Goal: Task Accomplishment & Management: Manage account settings

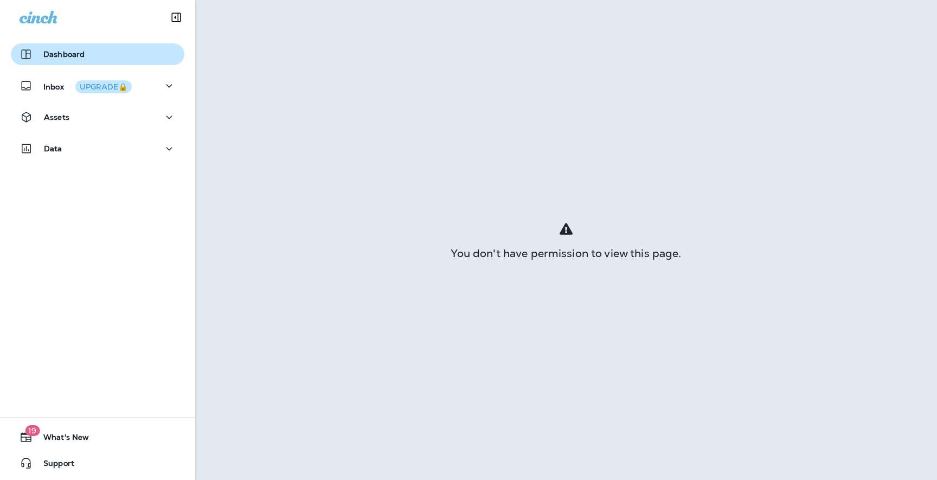
click at [46, 60] on div "Dashboard" at bounding box center [52, 54] width 65 height 13
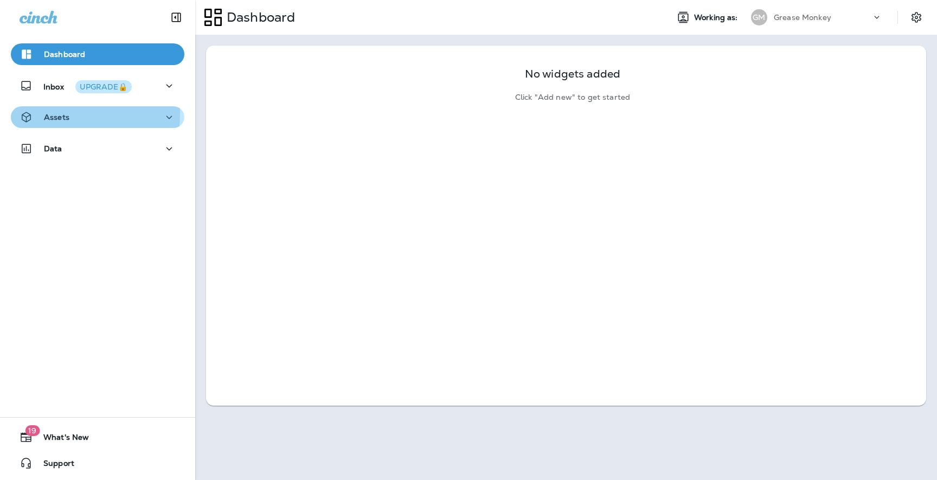
click at [55, 113] on p "Assets" at bounding box center [56, 117] width 25 height 9
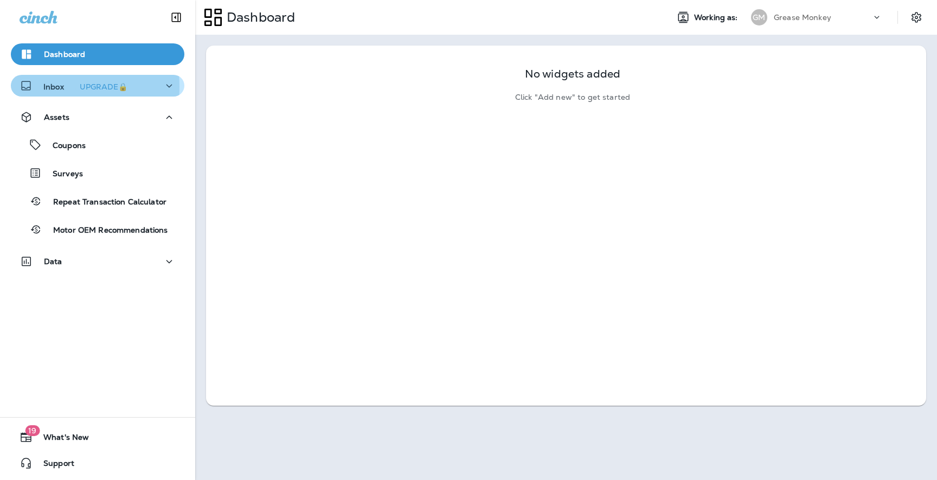
click at [50, 87] on p "Inbox UPGRADE🔒" at bounding box center [87, 85] width 88 height 11
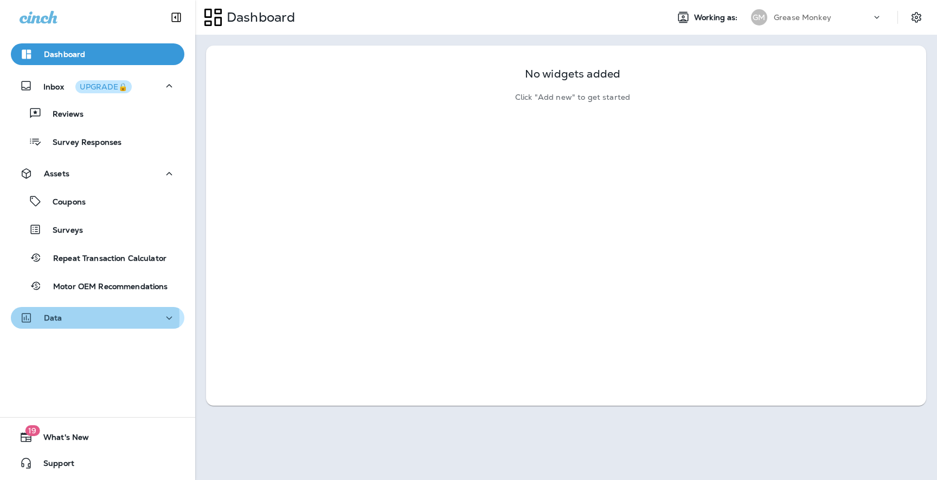
click at [73, 318] on div "Data" at bounding box center [98, 318] width 156 height 14
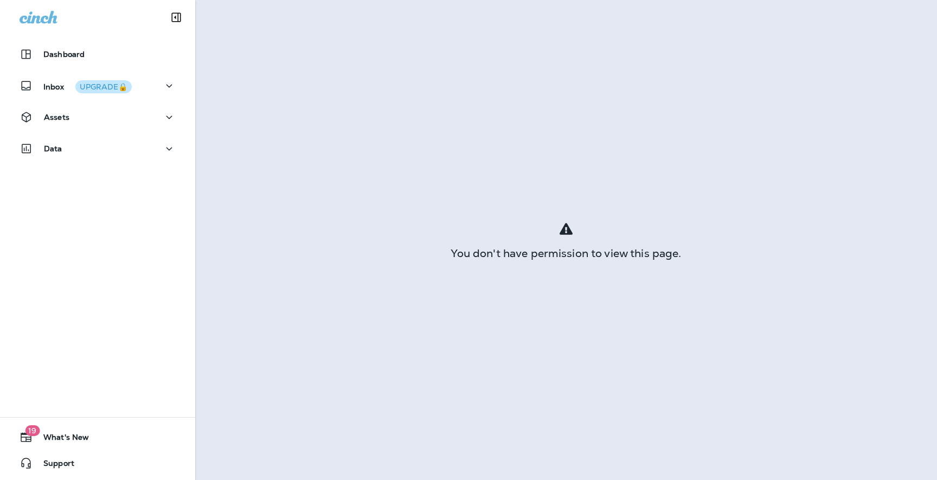
click at [394, 235] on div "You don't have permission to view this page." at bounding box center [566, 240] width 742 height 480
click at [435, 206] on div "You don't have permission to view this page." at bounding box center [566, 240] width 742 height 480
drag, startPoint x: 595, startPoint y: 217, endPoint x: 812, endPoint y: 295, distance: 230.4
click at [596, 217] on div "You don't have permission to view this page." at bounding box center [566, 240] width 742 height 480
click at [728, 86] on div "You don't have permission to view this page." at bounding box center [566, 240] width 742 height 480
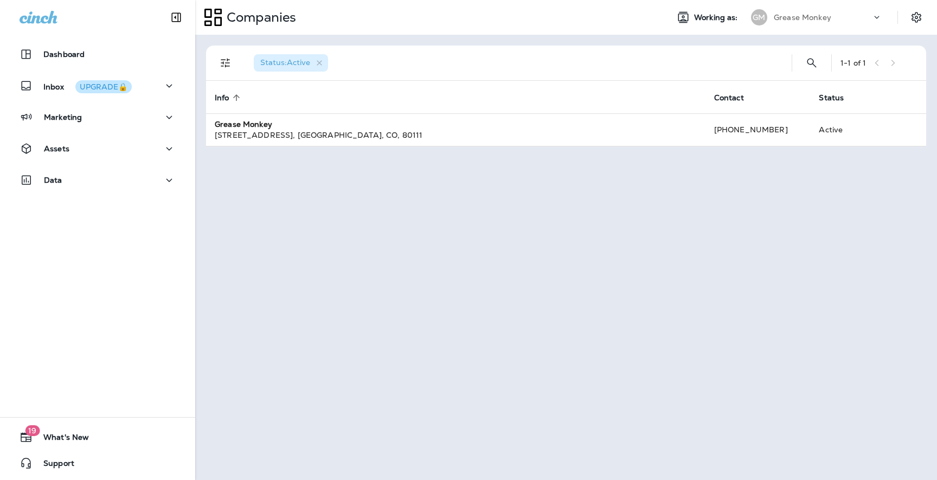
click at [843, 14] on div "Grease Monkey" at bounding box center [823, 17] width 98 height 16
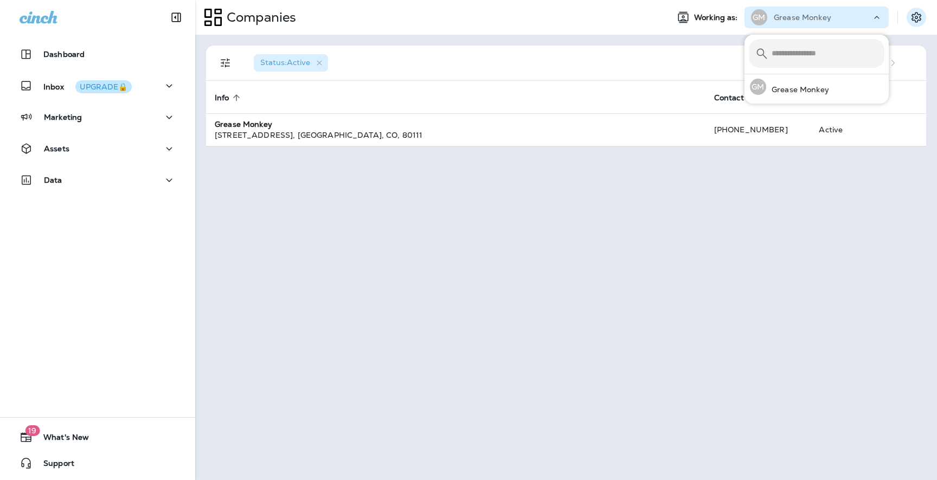
click at [915, 17] on icon "Settings" at bounding box center [917, 17] width 10 height 10
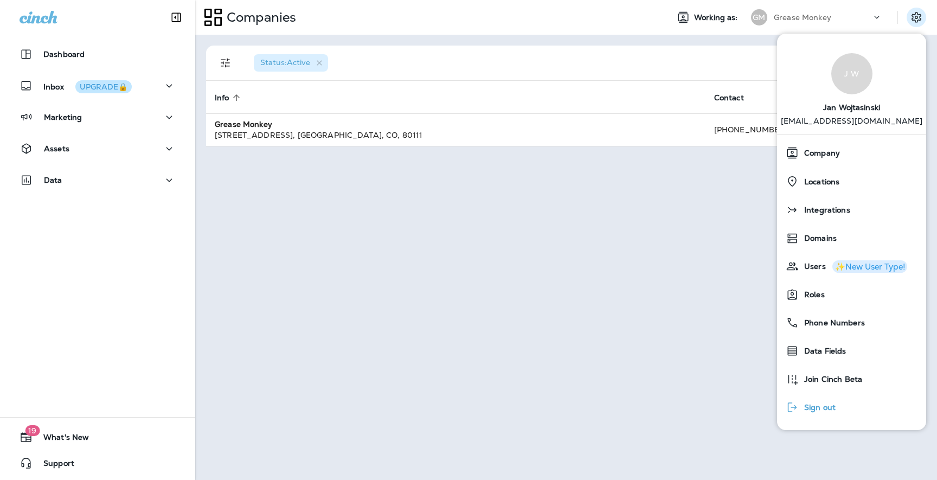
click at [815, 408] on span "Sign out" at bounding box center [817, 407] width 37 height 9
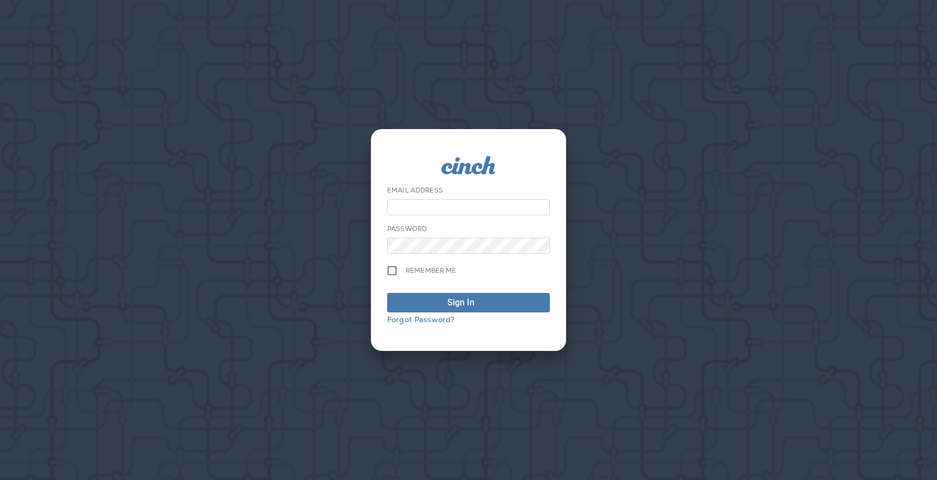
click at [170, 142] on div "Email Address Password Remember me Sign In Forgot Password?" at bounding box center [468, 240] width 937 height 480
